Goal: Task Accomplishment & Management: Complete application form

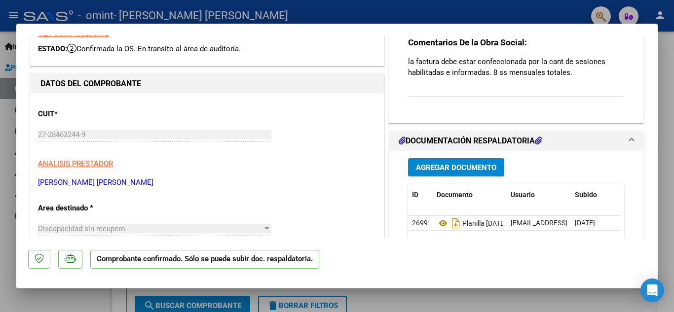
scroll to position [47, 0]
click at [533, 64] on p "la factura debe estar confeccionada por la cant de sesiones habilitadas e infor…" at bounding box center [516, 68] width 216 height 22
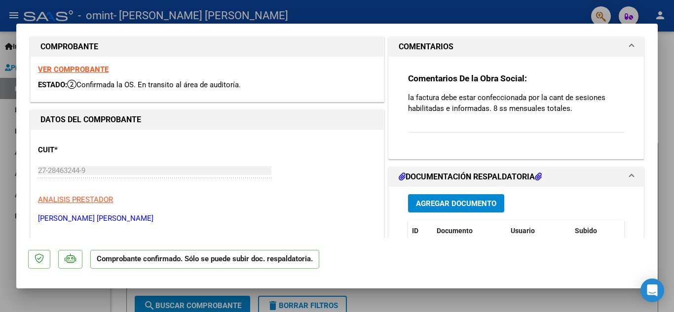
scroll to position [0, 0]
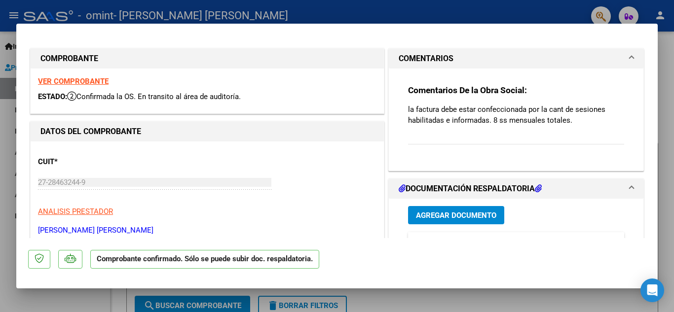
click at [74, 82] on strong "VER COMPROBANTE" at bounding box center [73, 81] width 71 height 9
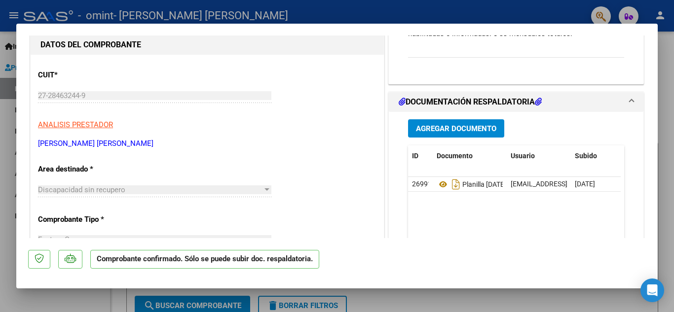
scroll to position [87, 0]
click at [460, 126] on span "Agregar Documento" at bounding box center [456, 128] width 80 height 9
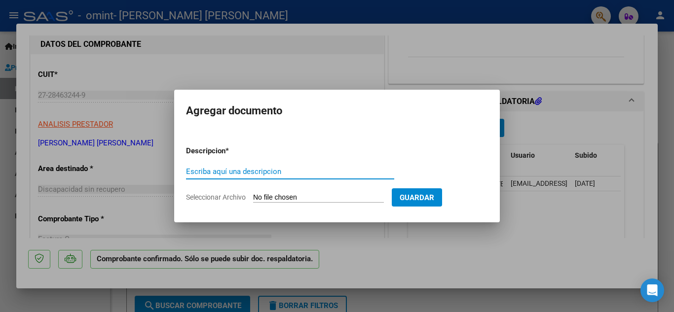
click at [271, 172] on input "Escriba aquí una descripcion" at bounding box center [290, 171] width 208 height 9
type input "planilla corregida seo 2025"
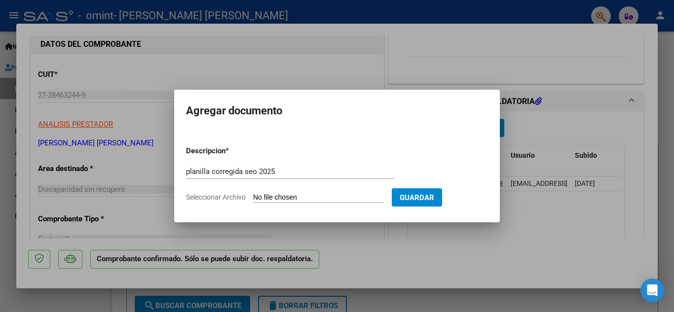
click at [230, 197] on span "Seleccionar Archivo" at bounding box center [216, 197] width 60 height 8
click at [253, 197] on input "Seleccionar Archivo" at bounding box center [318, 197] width 131 height 9
type input "C:\fakepath\CamScanner [DATE] 10.00.pdf"
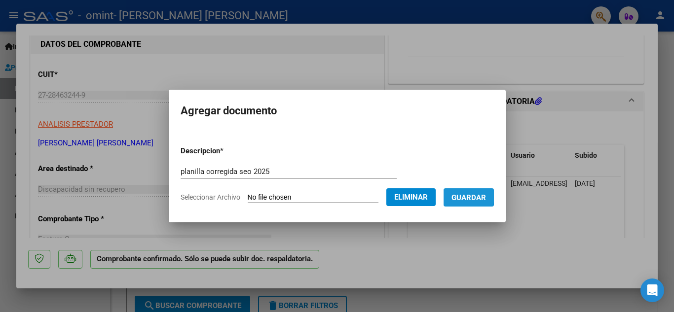
click at [460, 196] on button "Guardar" at bounding box center [469, 197] width 50 height 18
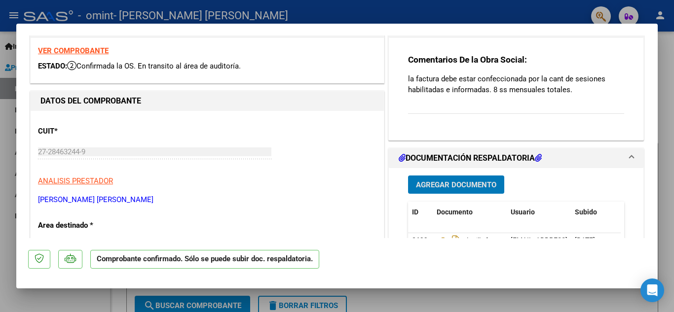
scroll to position [0, 0]
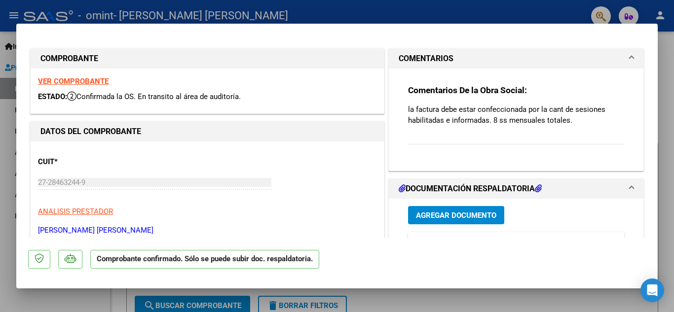
click at [82, 201] on div "CUIT * 27-28463244-9 Ingresar CUIT ANALISIS PRESTADOR [PERSON_NAME] [PERSON_NAM…" at bounding box center [207, 192] width 338 height 87
click at [71, 128] on strong "DATOS DEL COMPROBANTE" at bounding box center [90, 131] width 101 height 9
click at [59, 96] on span "ESTADO:" at bounding box center [52, 96] width 29 height 9
click at [68, 56] on strong "COMPROBANTE" at bounding box center [69, 58] width 58 height 9
click at [122, 96] on span "Confirmada la OS. En transito al área de auditoría." at bounding box center [154, 96] width 174 height 9
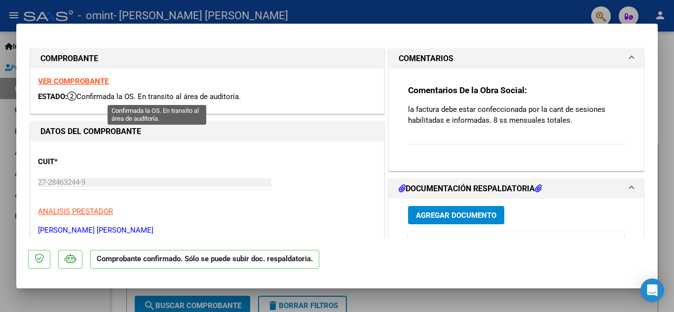
click at [122, 96] on span "Confirmada la OS. En transito al área de auditoría." at bounding box center [154, 96] width 174 height 9
click at [75, 97] on icon at bounding box center [71, 96] width 9 height 10
drag, startPoint x: 75, startPoint y: 80, endPoint x: 166, endPoint y: 75, distance: 90.9
click at [166, 75] on div "VER COMPROBANTE ESTADO: Confirmada la OS. En transito al área de auditoría." at bounding box center [207, 91] width 353 height 45
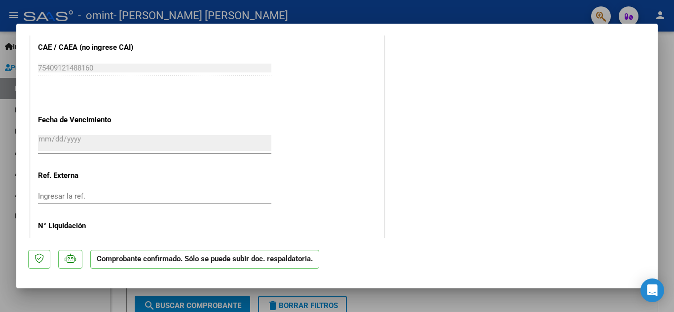
scroll to position [549, 0]
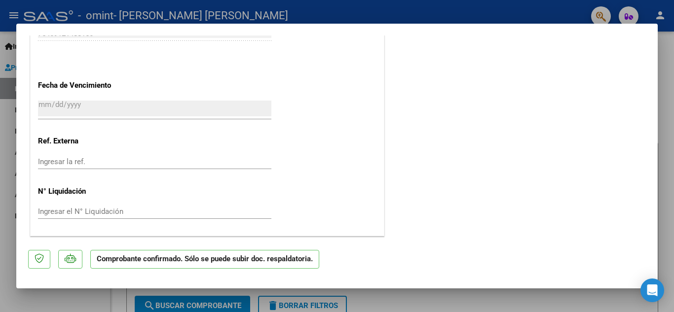
click at [469, 14] on div at bounding box center [337, 156] width 674 height 312
type input "$ 0,00"
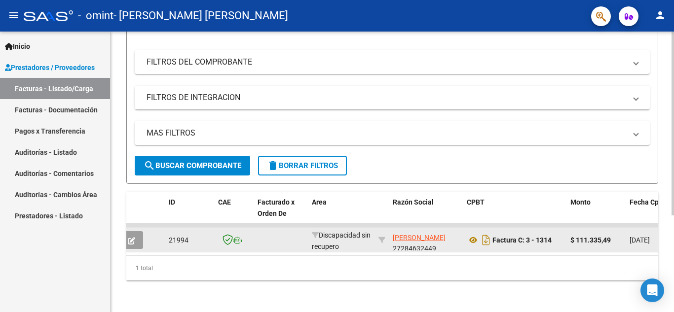
scroll to position [9, 0]
click at [137, 231] on button "button" at bounding box center [131, 240] width 23 height 18
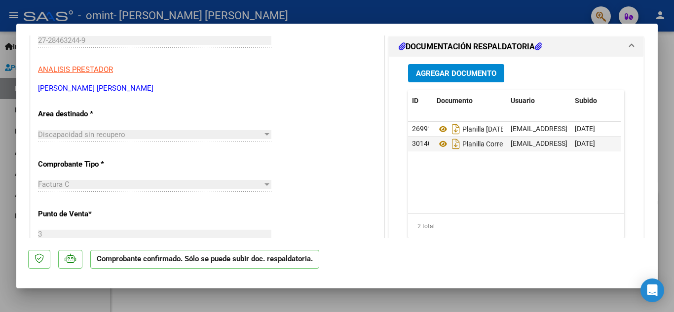
scroll to position [0, 0]
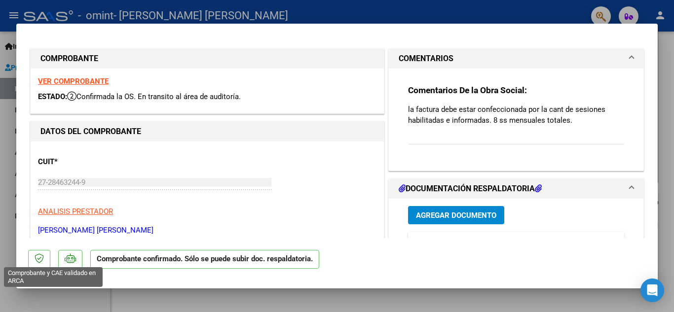
click at [37, 257] on icon at bounding box center [39, 259] width 9 height 10
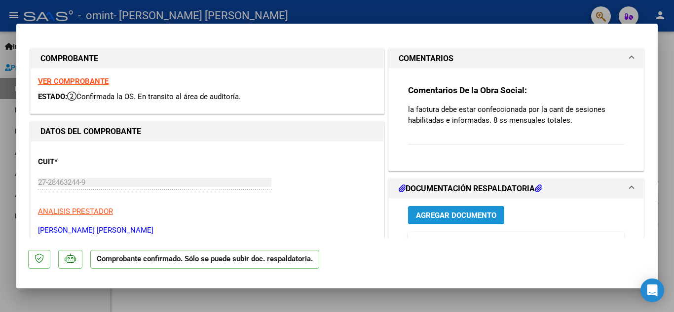
click at [466, 219] on span "Agregar Documento" at bounding box center [456, 215] width 80 height 9
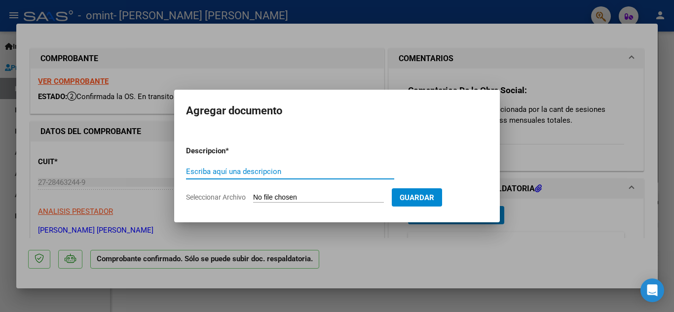
click at [257, 170] on input "Escriba aquí una descripcion" at bounding box center [290, 171] width 208 height 9
type input "factura corregida"
click at [284, 196] on input "Seleccionar Archivo" at bounding box center [318, 197] width 131 height 9
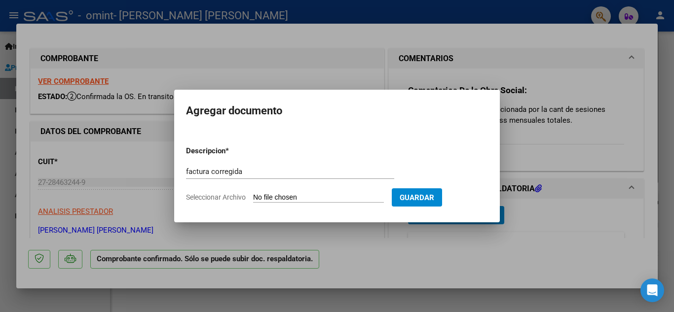
type input "C:\fakepath\27284632449_011_00003_00001323.pdf"
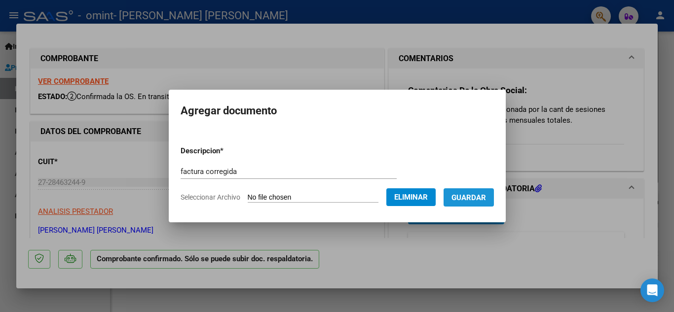
click at [486, 199] on span "Guardar" at bounding box center [468, 197] width 35 height 9
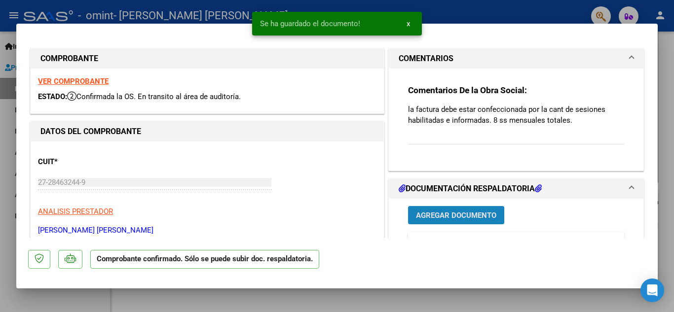
click at [459, 222] on button "Agregar Documento" at bounding box center [456, 215] width 96 height 18
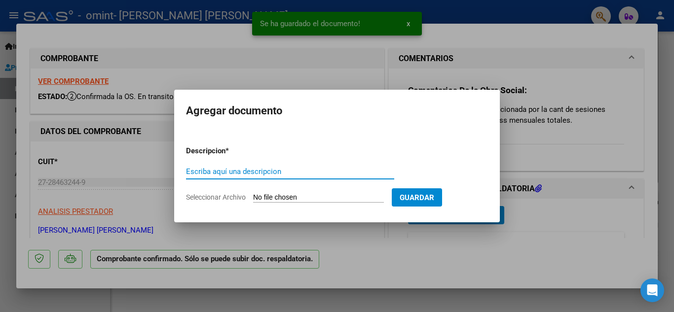
click at [235, 168] on input "Escriba aquí una descripcion" at bounding box center [290, 171] width 208 height 9
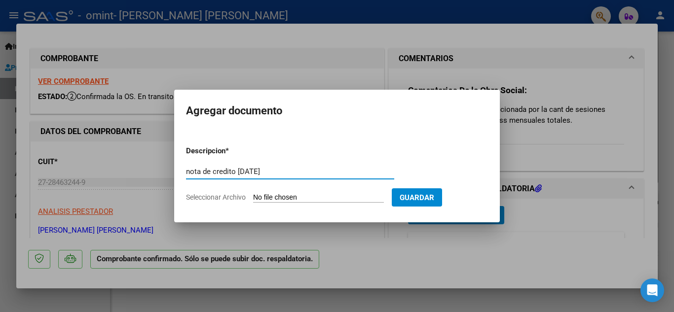
type input "nota de credito [DATE]"
click at [305, 196] on input "Seleccionar Archivo" at bounding box center [318, 197] width 131 height 9
type input "C:\fakepath\27284632449_013_00003_00000129.pdf"
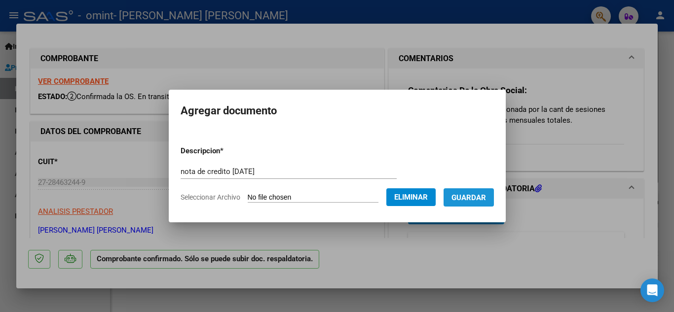
click at [481, 197] on span "Guardar" at bounding box center [468, 197] width 35 height 9
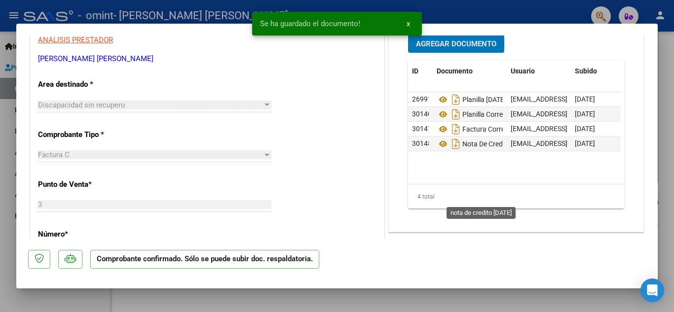
scroll to position [172, 0]
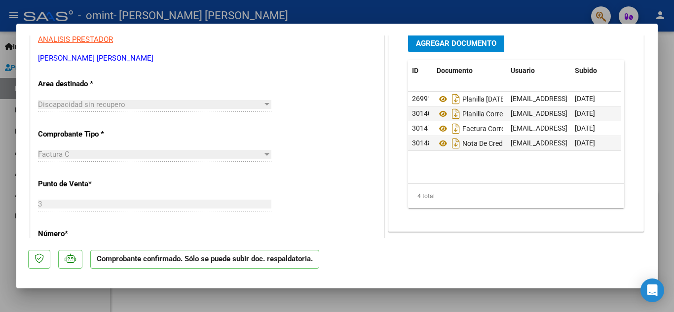
click at [126, 156] on div "Factura C" at bounding box center [150, 154] width 224 height 9
click at [259, 153] on div "Factura C" at bounding box center [150, 154] width 224 height 9
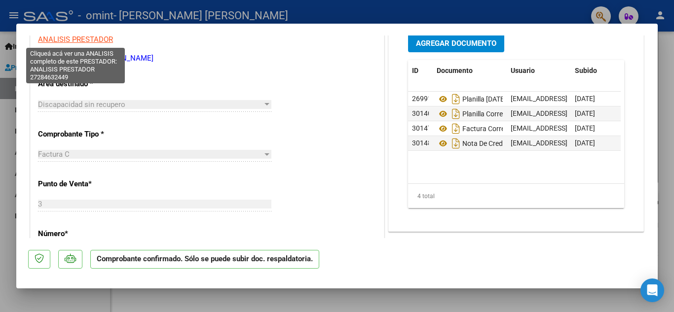
click at [99, 42] on span "ANALISIS PRESTADOR" at bounding box center [75, 39] width 75 height 9
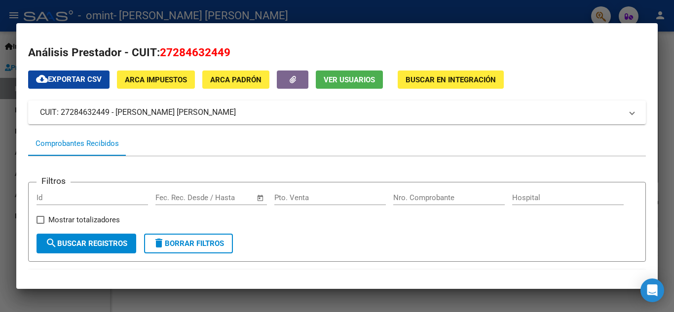
click at [374, 15] on div at bounding box center [337, 156] width 674 height 312
